Goal: Browse casually: Explore the website without a specific task or goal

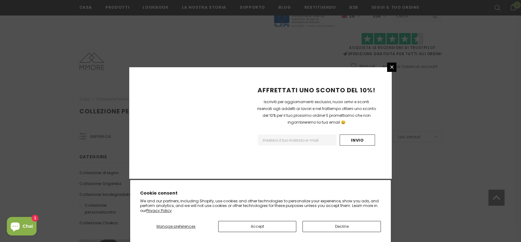
scroll to position [394, 0]
